Goal: Find specific page/section

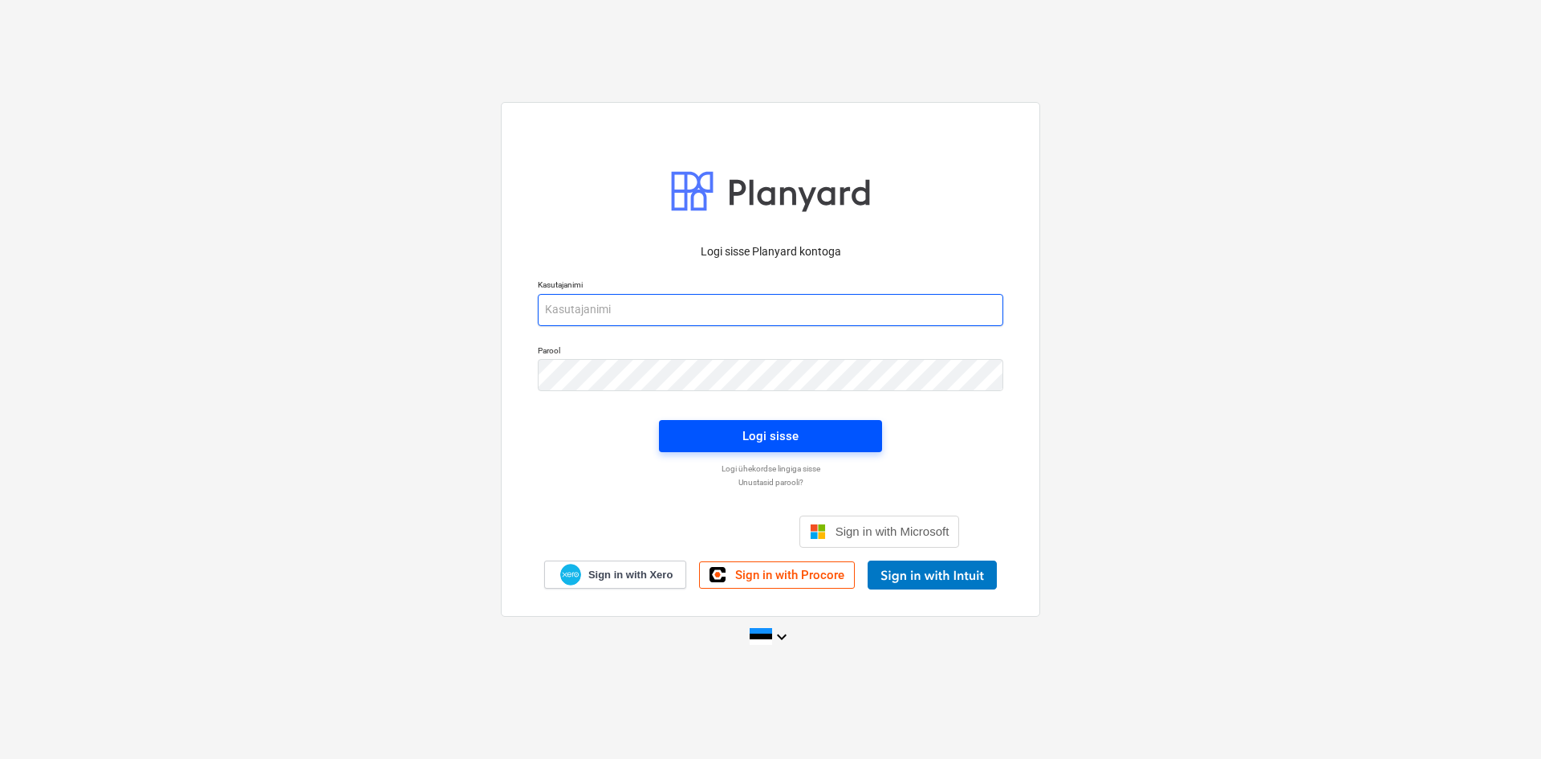
type input "[EMAIL_ADDRESS][DOMAIN_NAME]"
click at [755, 429] on div "Logi sisse" at bounding box center [771, 435] width 56 height 21
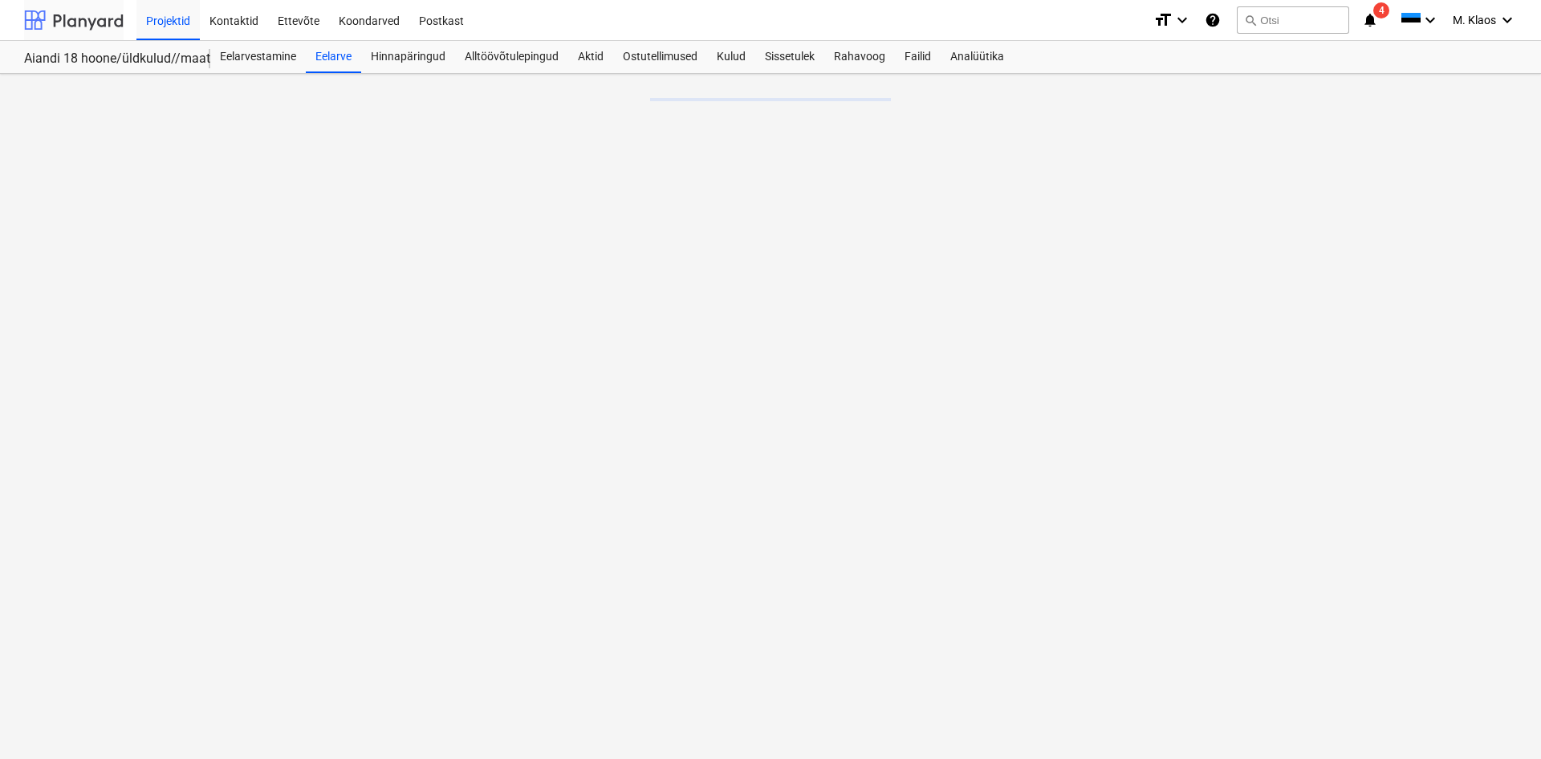
click at [102, 21] on div at bounding box center [74, 20] width 100 height 40
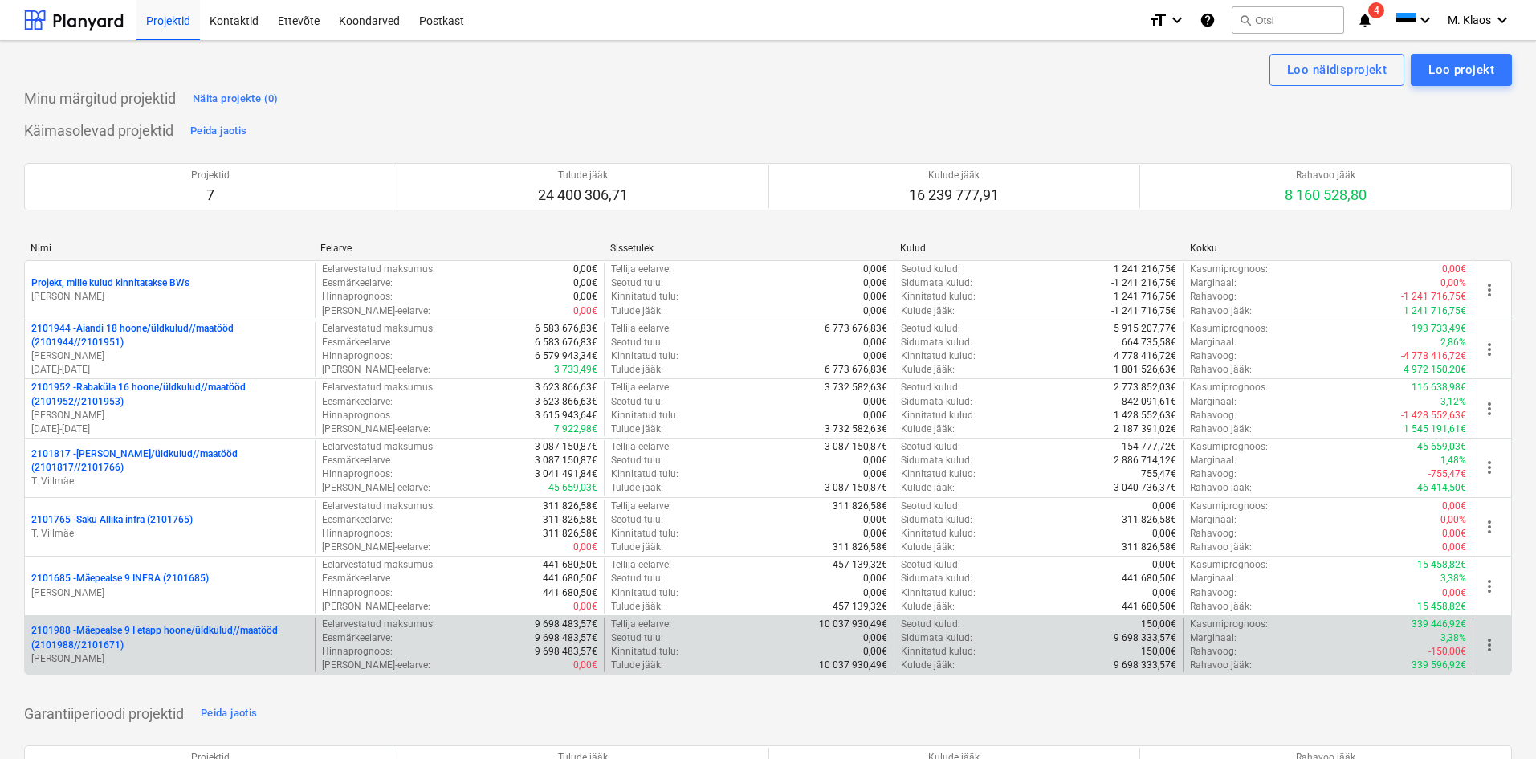
click at [173, 633] on p "2101988 - Mäepealse 9 I etapp hoone/üldkulud//maatööd (2101988//2101671)" at bounding box center [169, 637] width 277 height 27
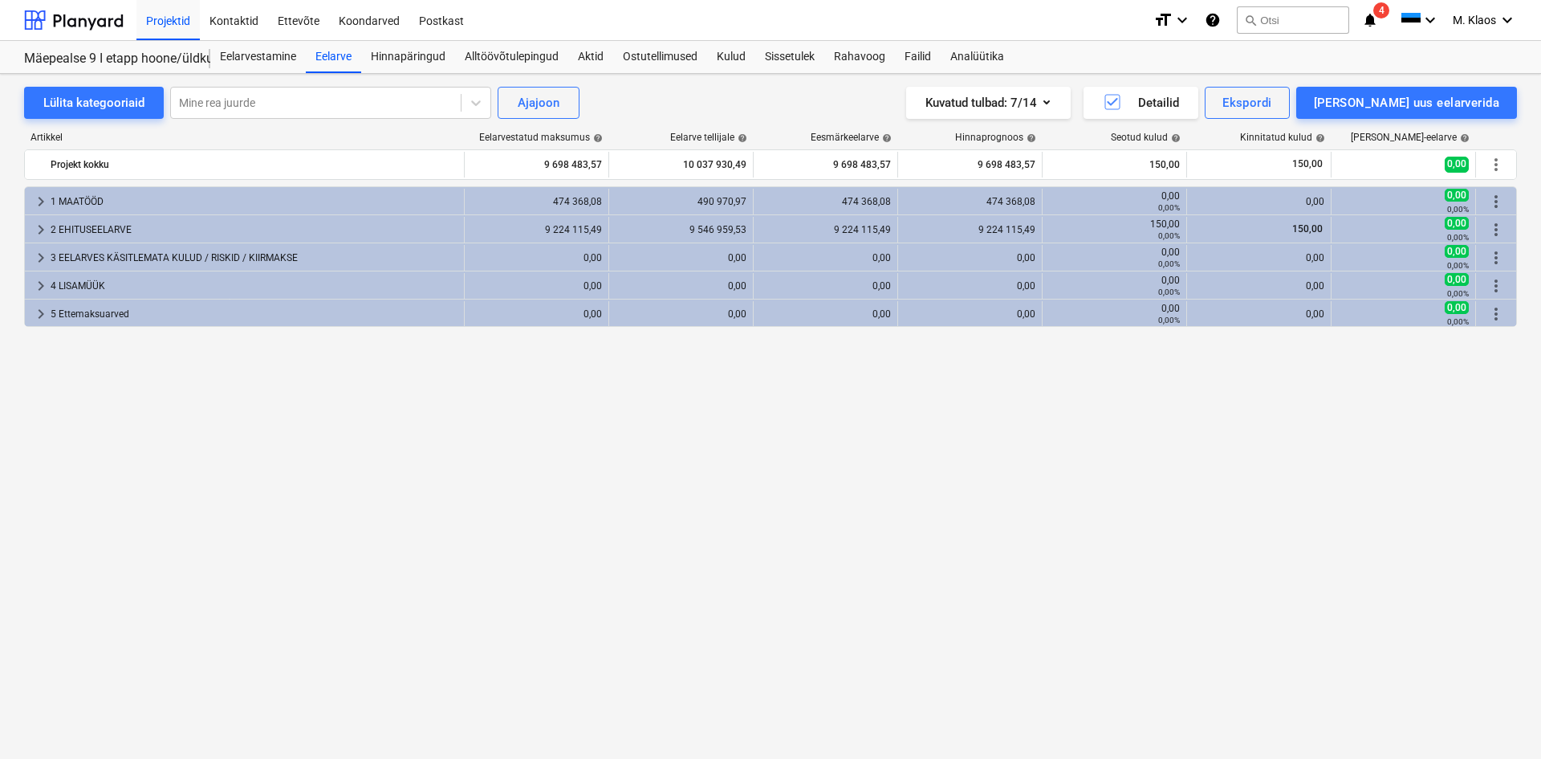
drag, startPoint x: 88, startPoint y: 17, endPoint x: 83, endPoint y: 43, distance: 26.9
click at [88, 17] on div at bounding box center [74, 20] width 100 height 40
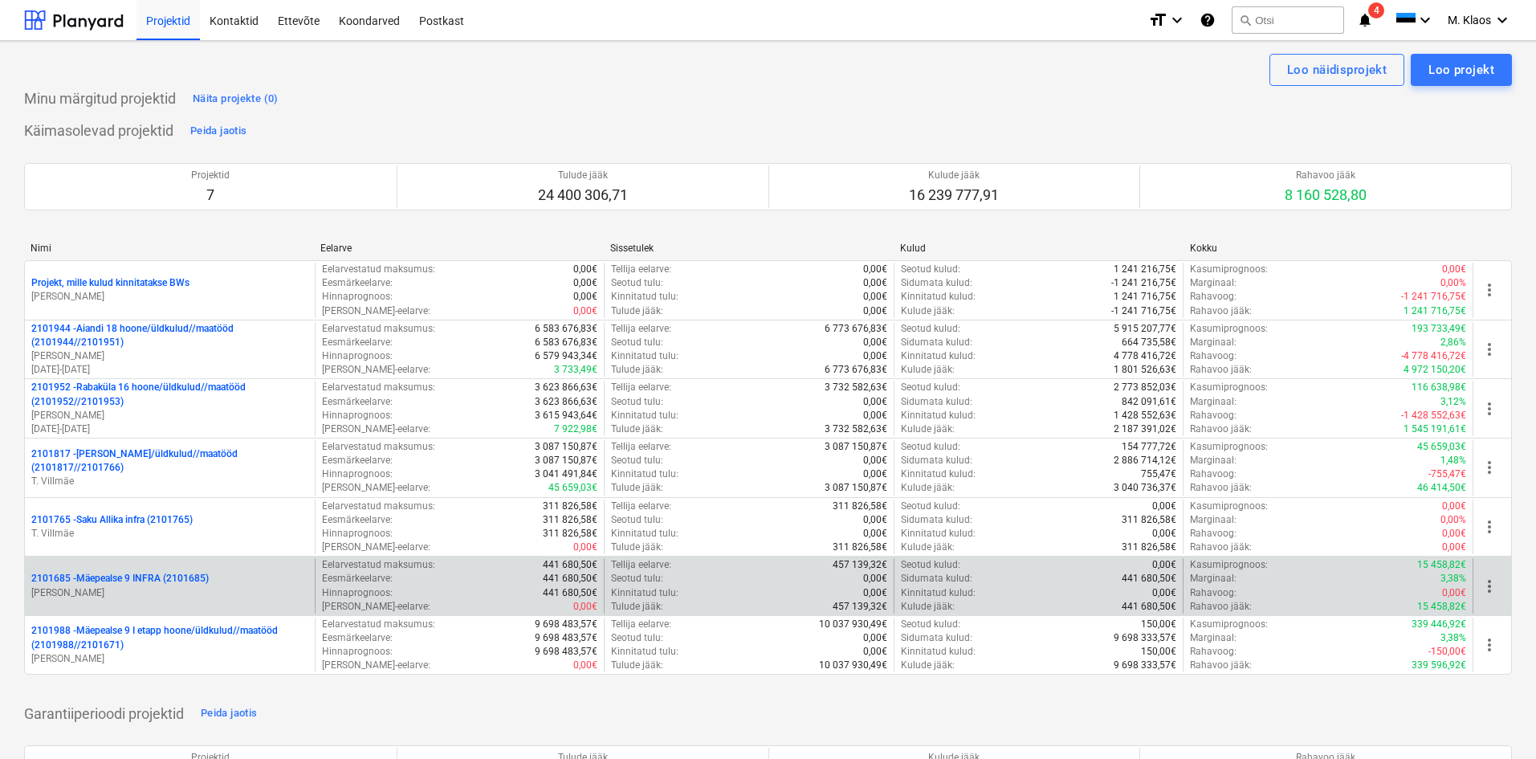
click at [156, 584] on p "2101685 - Mäepealse 9 INFRA (2101685)" at bounding box center [119, 579] width 177 height 14
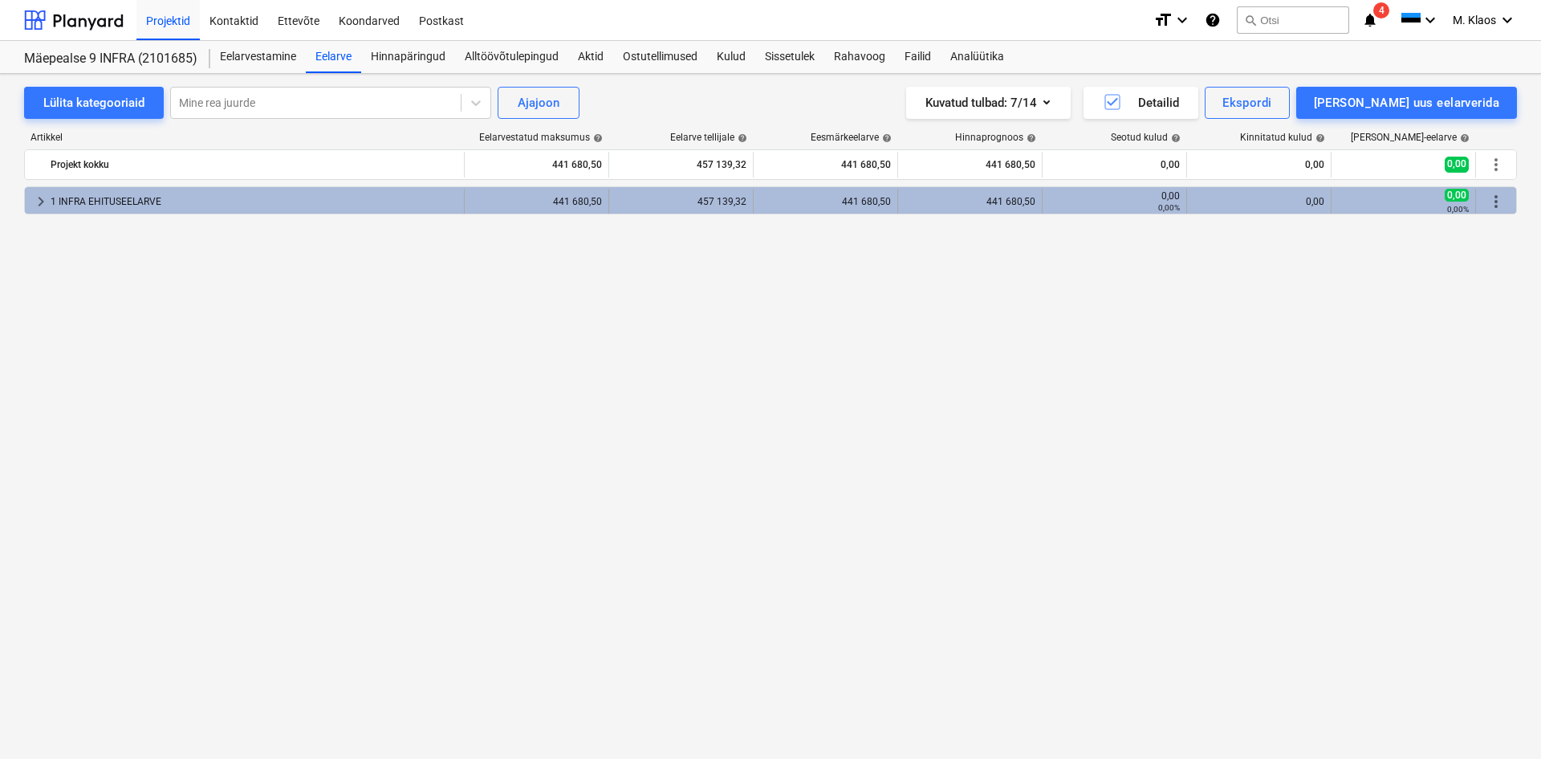
click at [36, 199] on span "keyboard_arrow_right" at bounding box center [40, 201] width 19 height 19
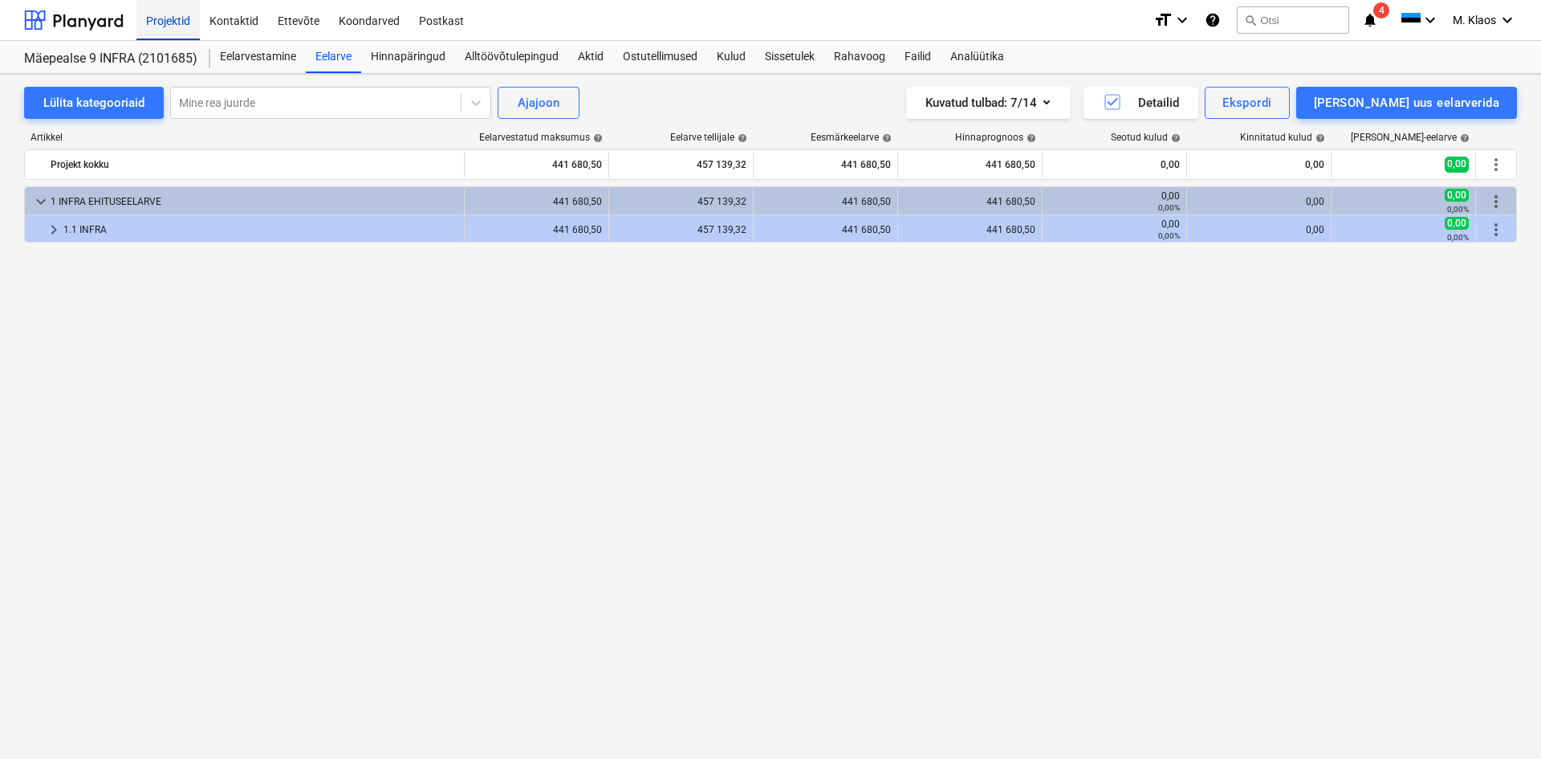
click at [153, 19] on div "Projektid" at bounding box center [167, 19] width 63 height 41
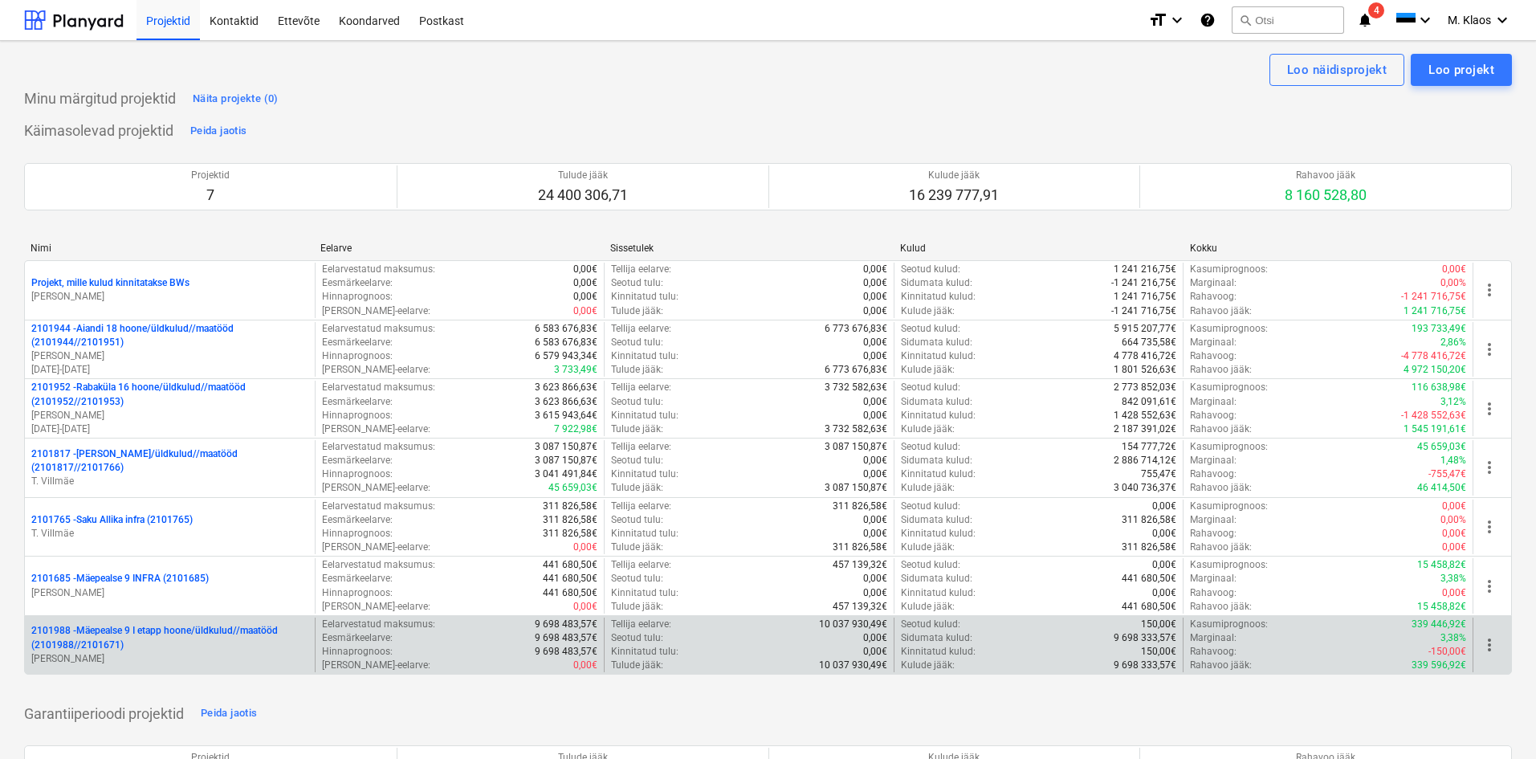
click at [166, 630] on p "2101988 - Mäepealse 9 I etapp hoone/üldkulud//maatööd (2101988//2101671)" at bounding box center [169, 637] width 277 height 27
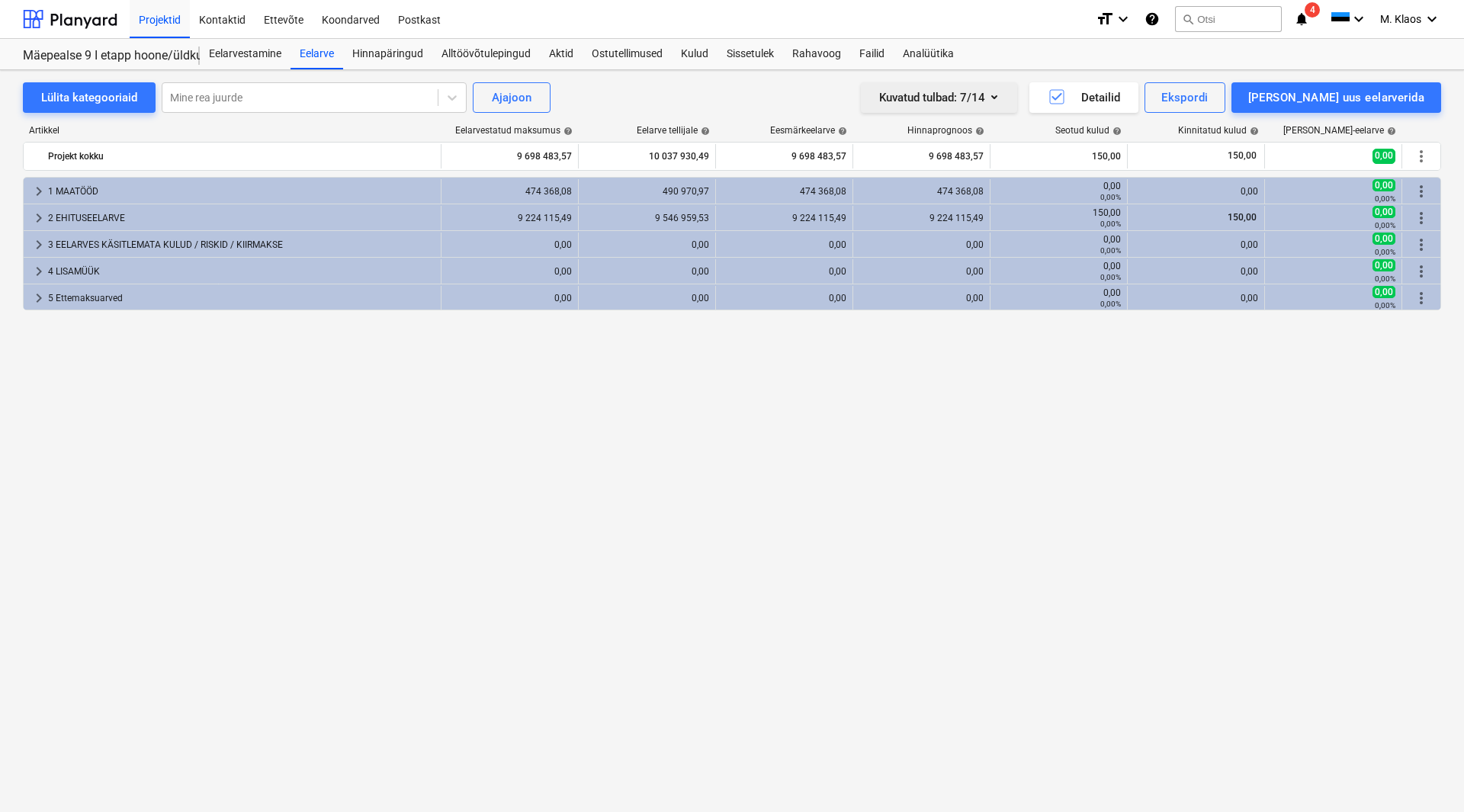
click at [1003, 96] on icon "button" at bounding box center [994, 96] width 18 height 18
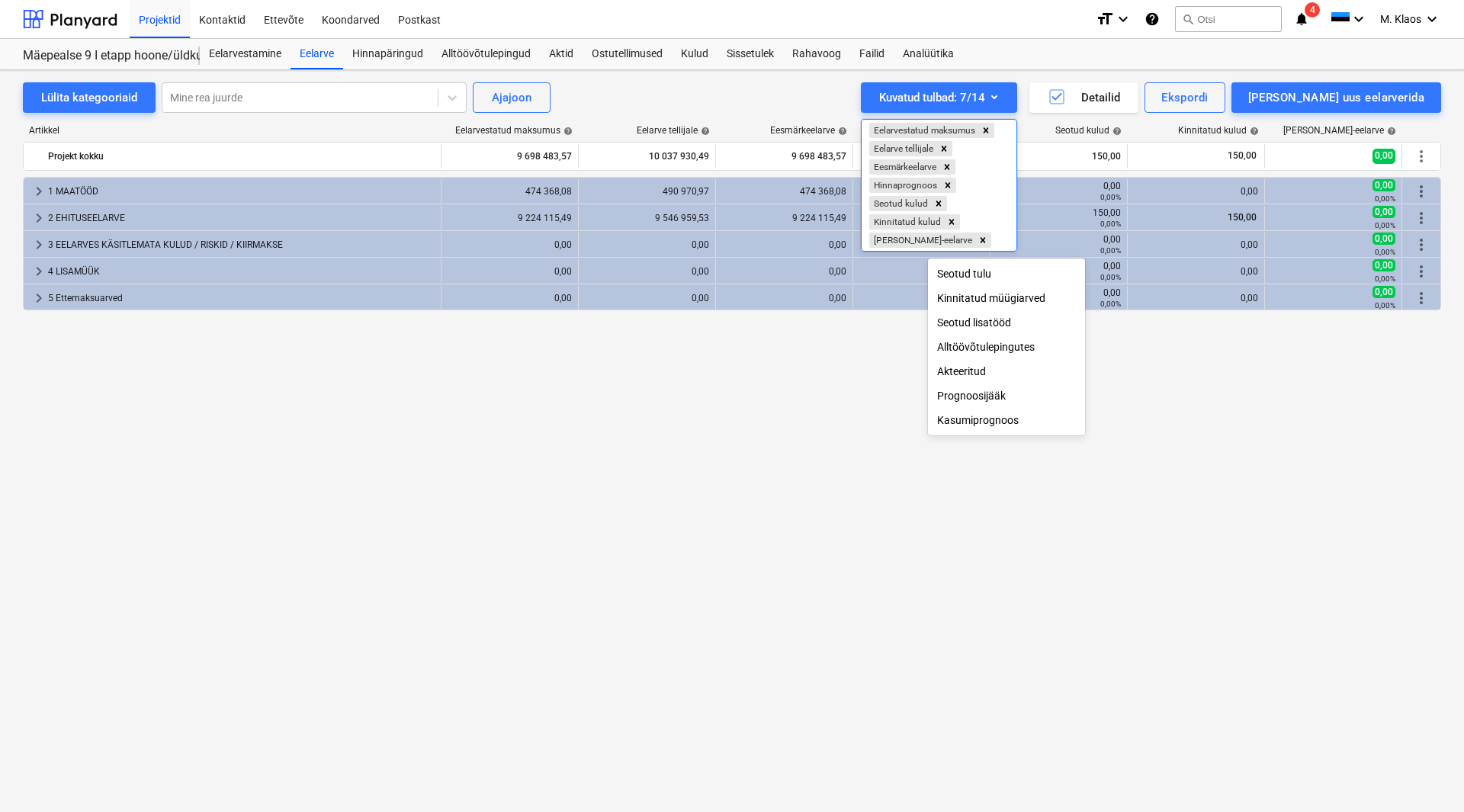
click at [1143, 474] on div at bounding box center [732, 406] width 1464 height 812
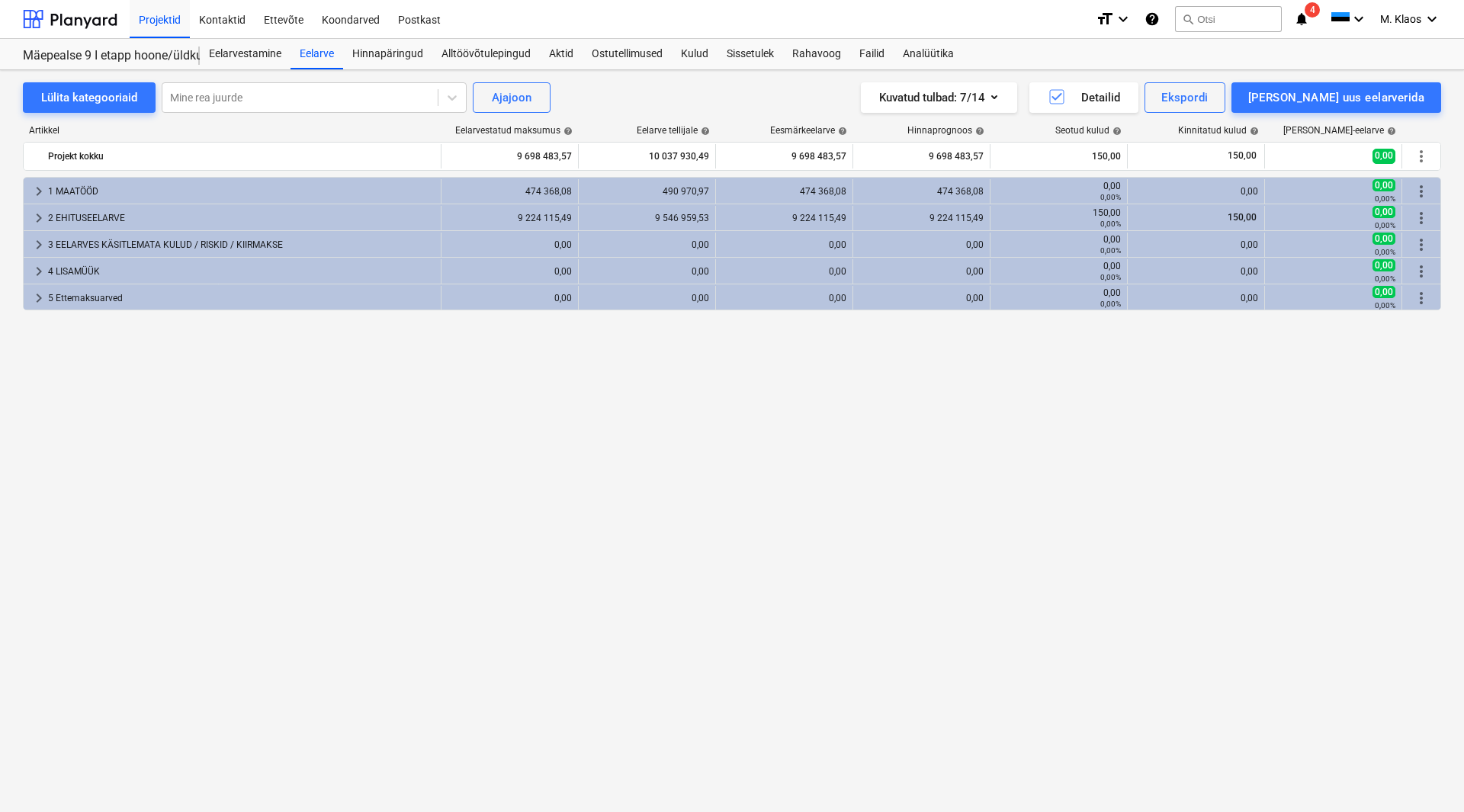
click at [749, 506] on div "keyboard_arrow_right 1 MAATÖÖD 474 368,08 490 970,97 474 368,08 474 368,08 0,00…" at bounding box center [732, 463] width 1418 height 572
click at [633, 432] on div "keyboard_arrow_right 1 MAATÖÖD 474 368,08 490 970,97 474 368,08 474 368,08 0,00…" at bounding box center [732, 463] width 1418 height 572
